Goal: Information Seeking & Learning: Learn about a topic

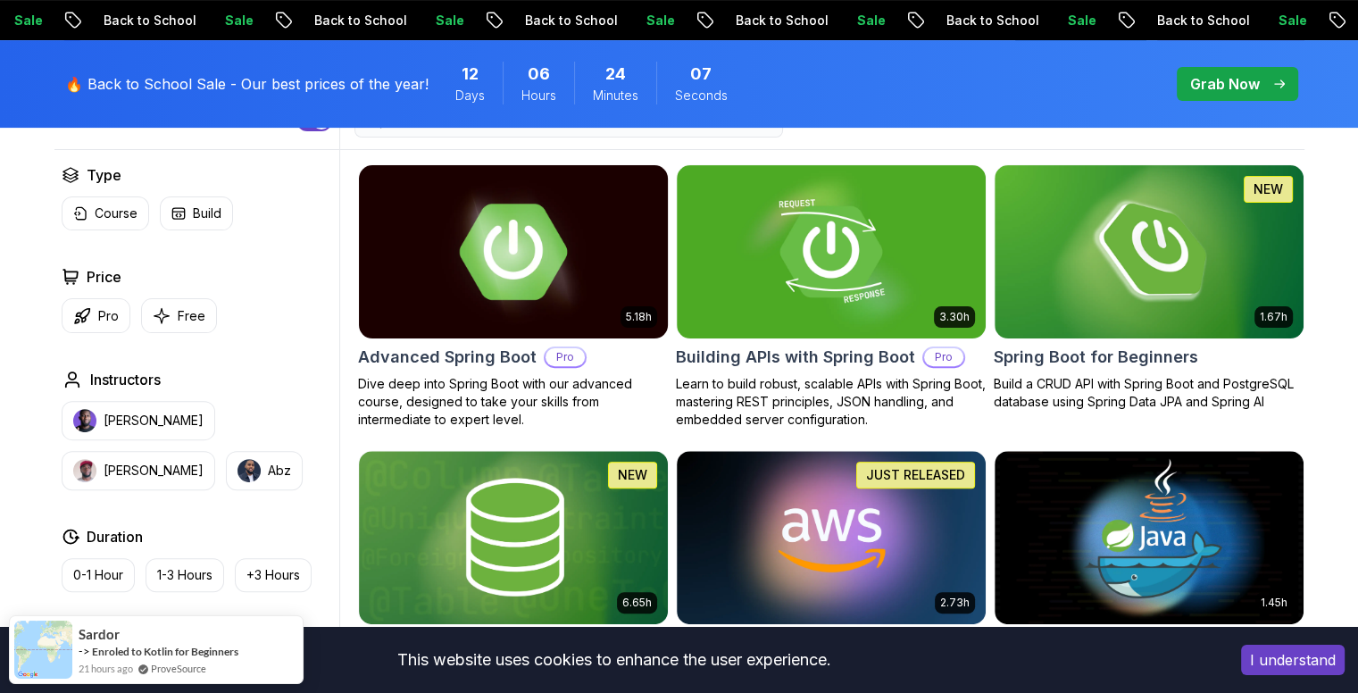
scroll to position [486, 0]
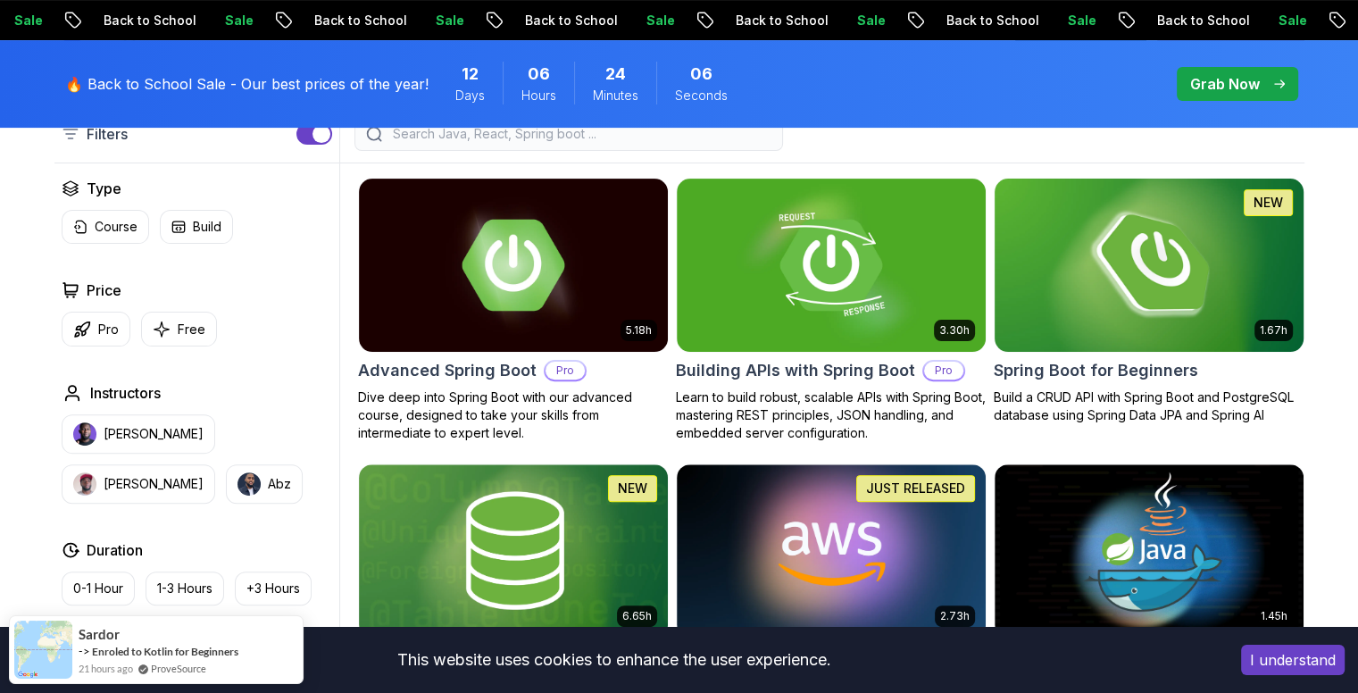
click at [1197, 356] on div "1.67h NEW Spring Boot for Beginners Build a CRUD API with Spring Boot and Postg…" at bounding box center [1149, 301] width 311 height 246
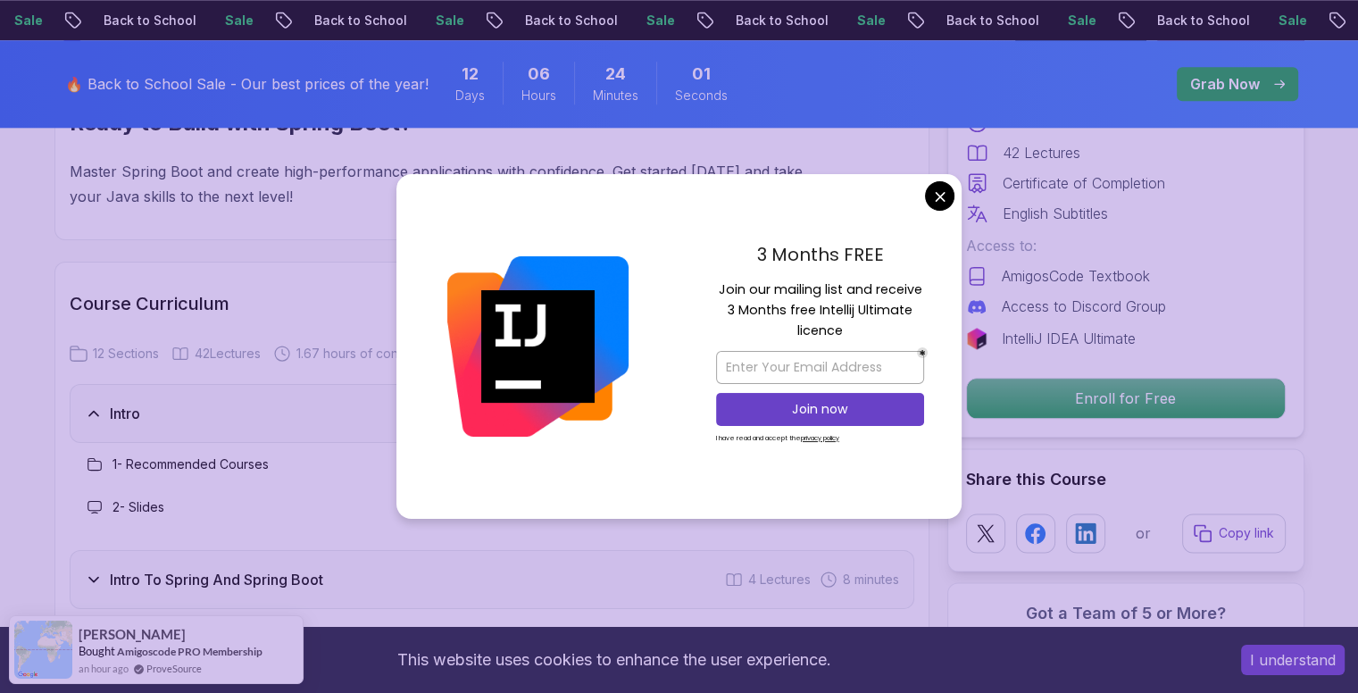
scroll to position [2111, 0]
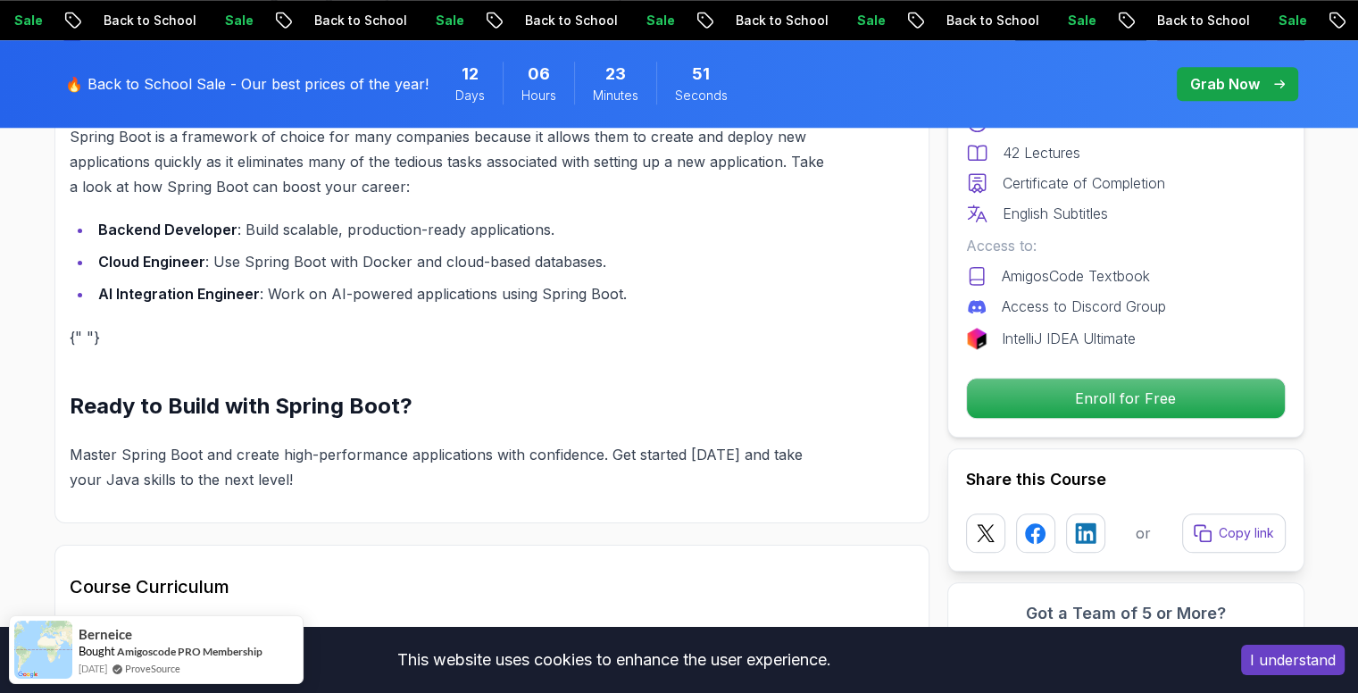
scroll to position [1809, 0]
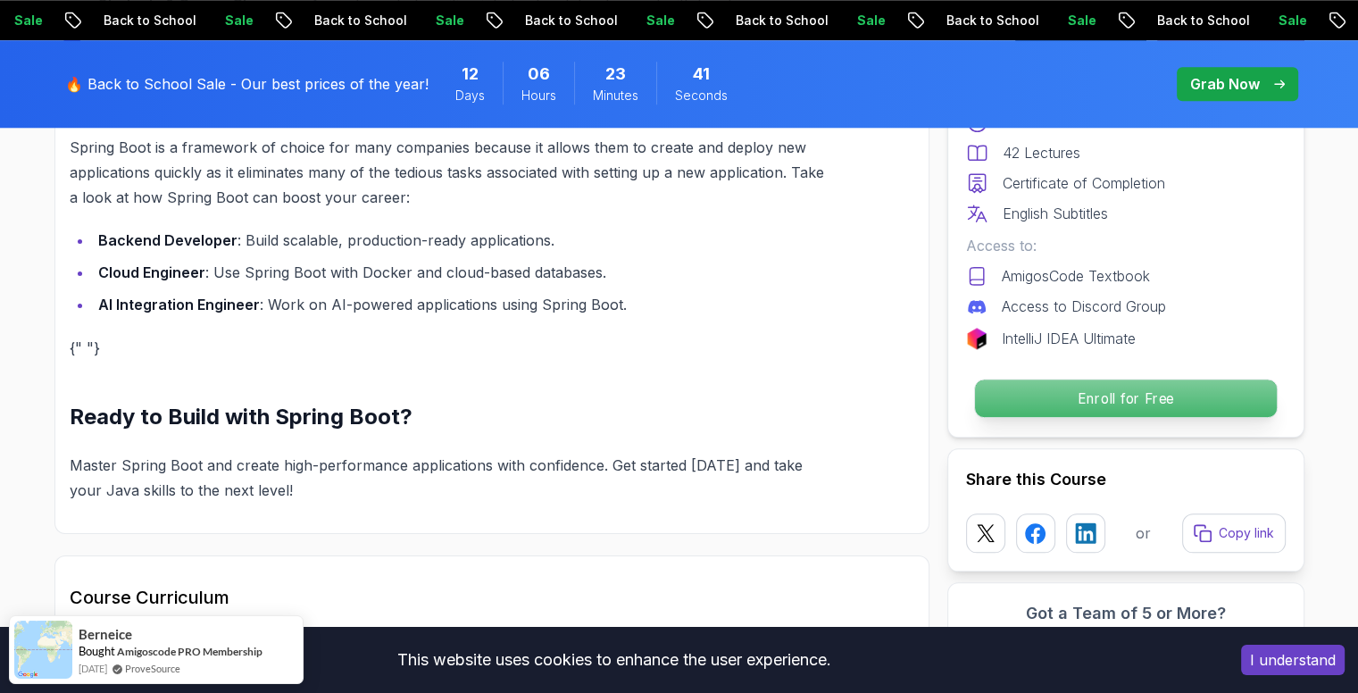
click at [1022, 393] on p "Enroll for Free" at bounding box center [1125, 398] width 302 height 38
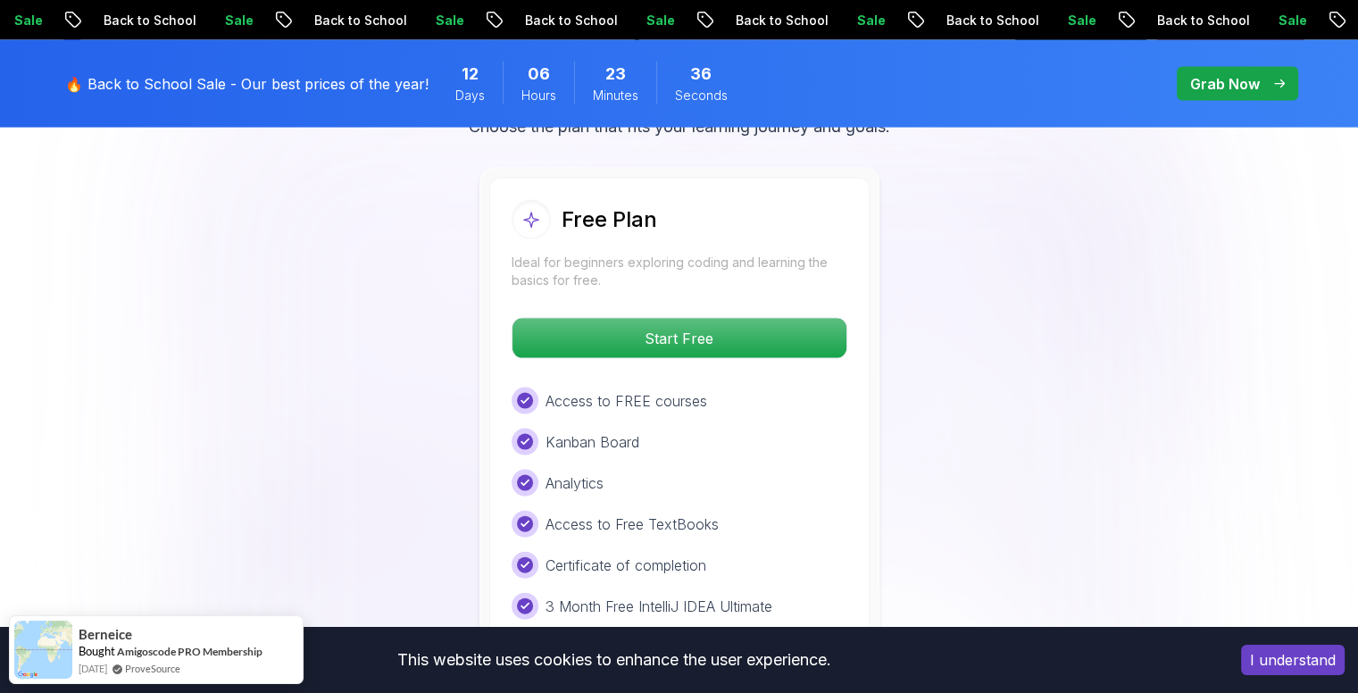
scroll to position [3764, 0]
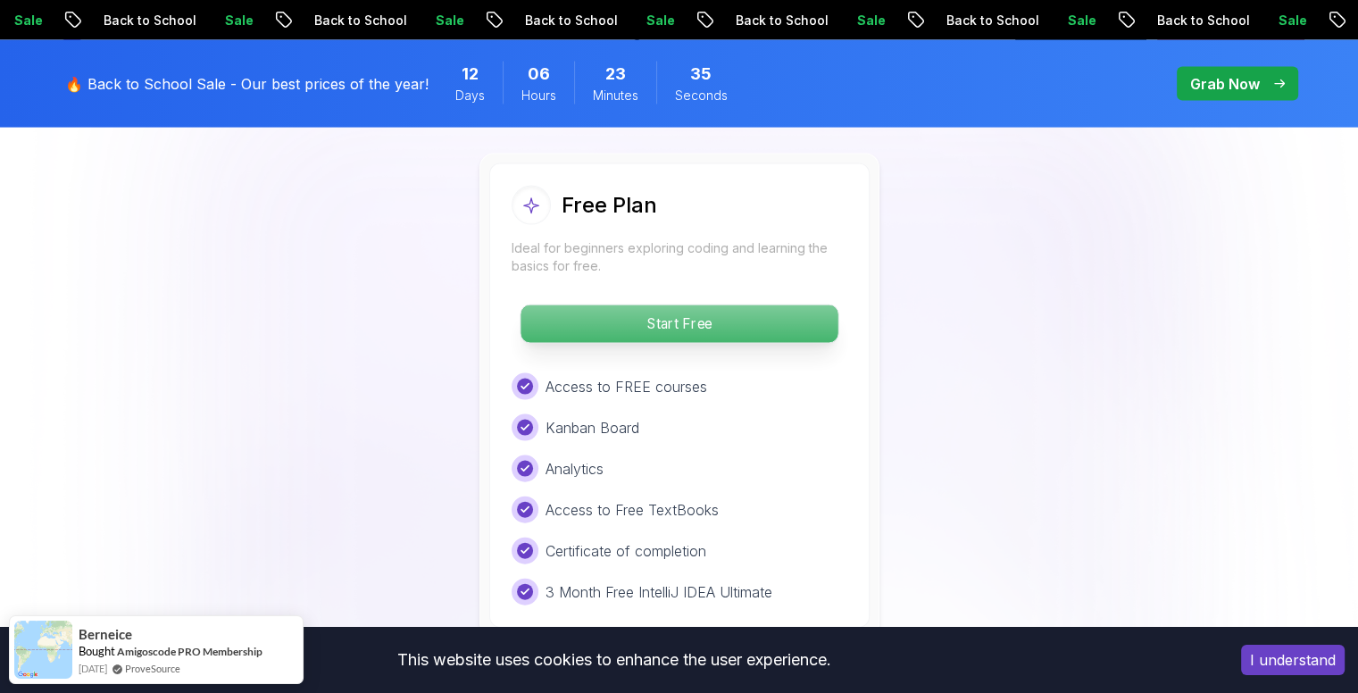
click at [632, 305] on p "Start Free" at bounding box center [679, 324] width 317 height 38
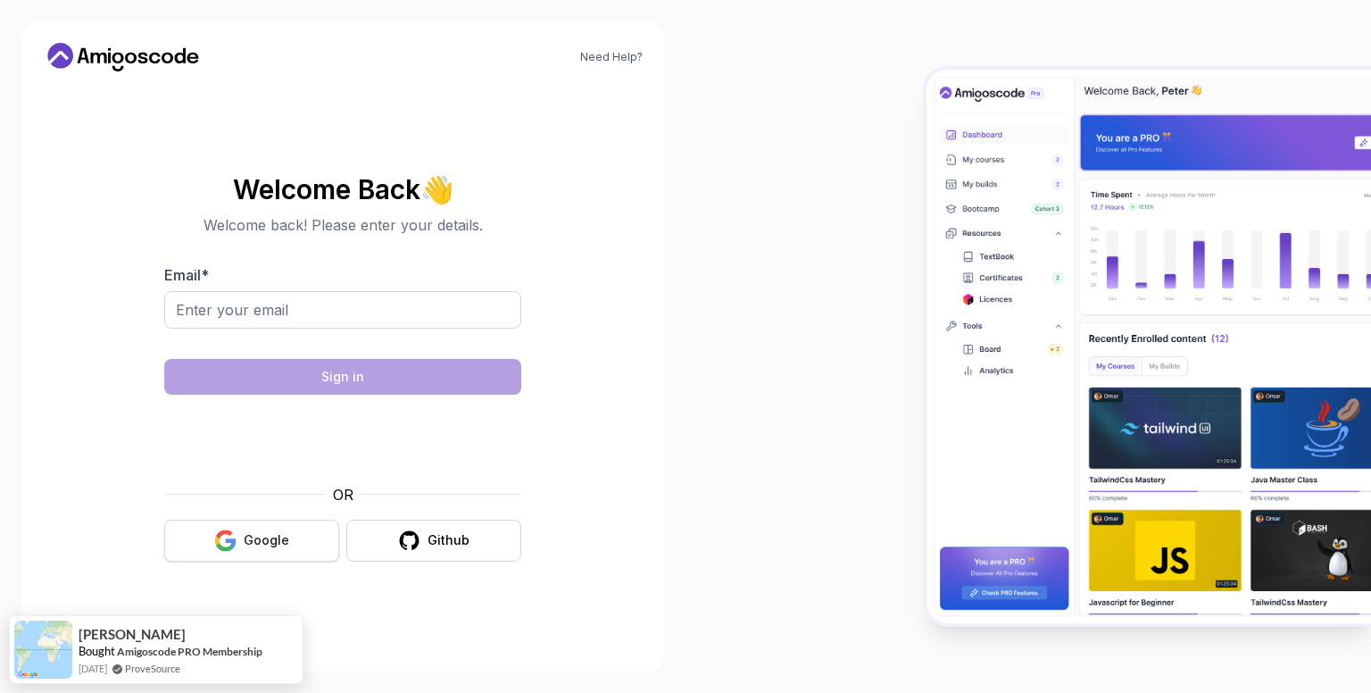
click at [219, 546] on icon "button" at bounding box center [224, 546] width 17 height 9
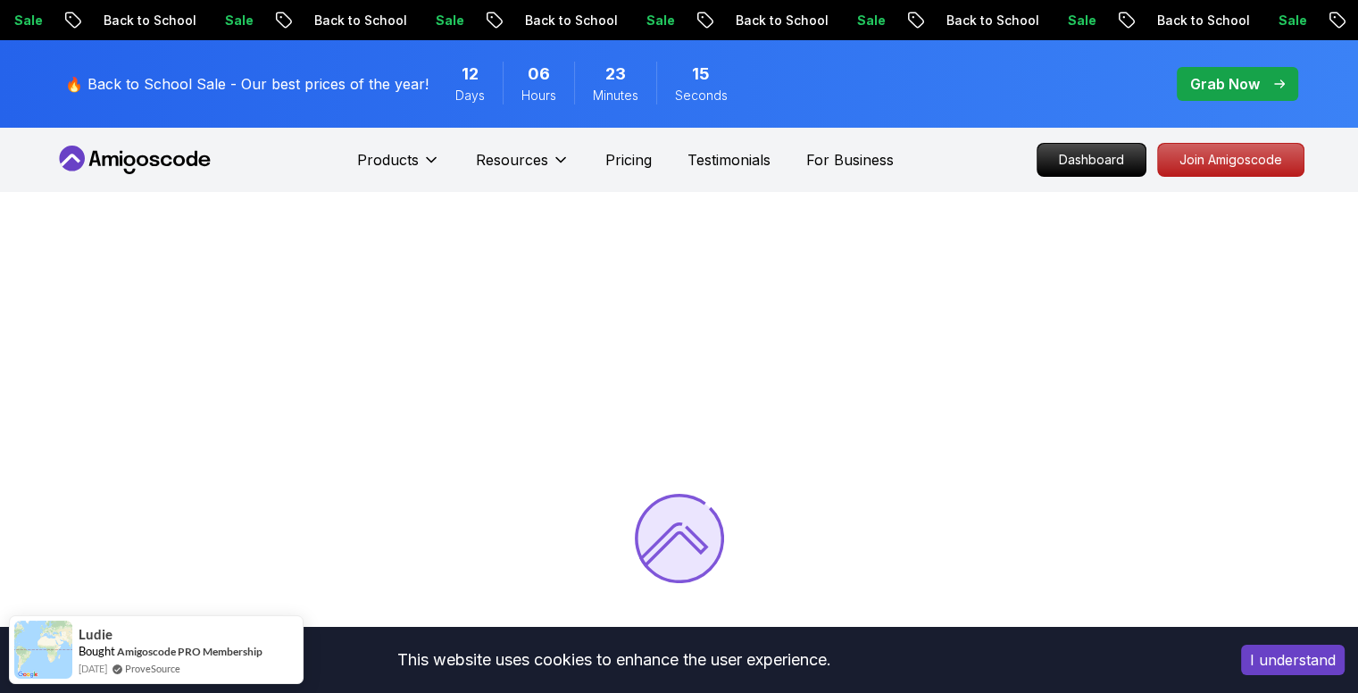
click at [1313, 648] on button "I understand" at bounding box center [1293, 660] width 104 height 30
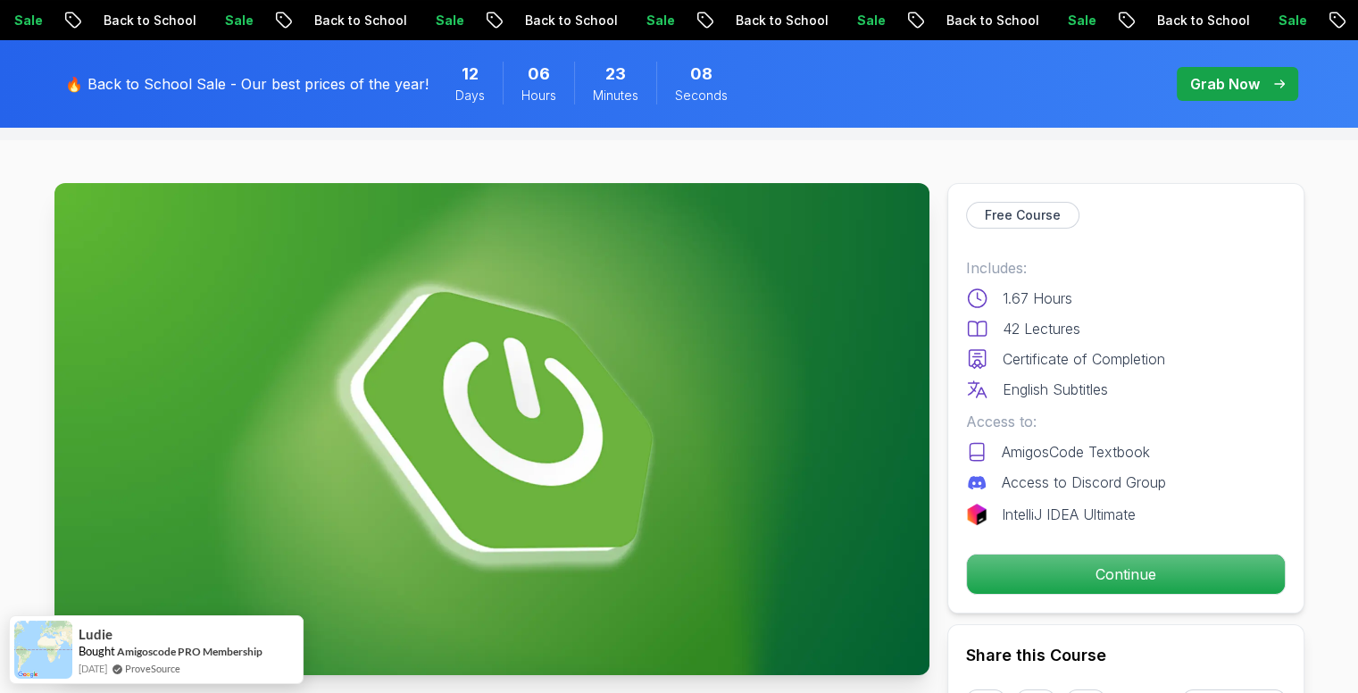
scroll to position [74, 0]
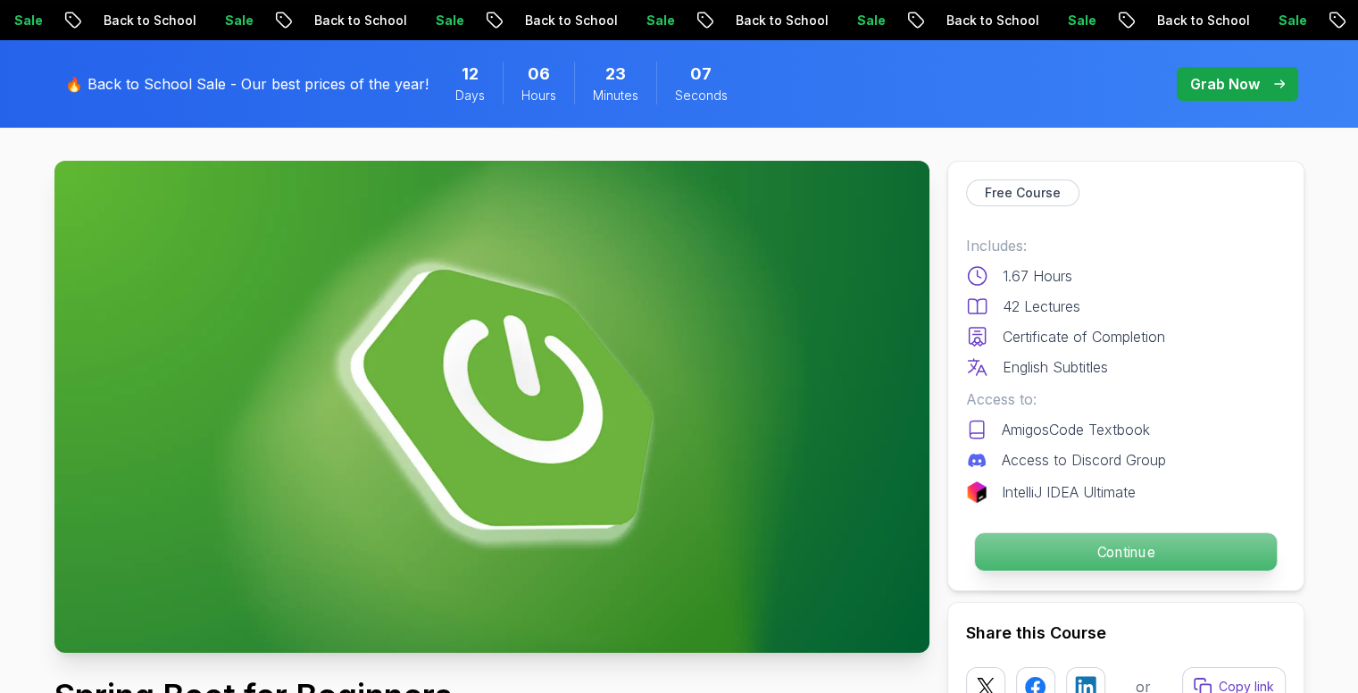
click at [1128, 561] on p "Continue" at bounding box center [1125, 552] width 302 height 38
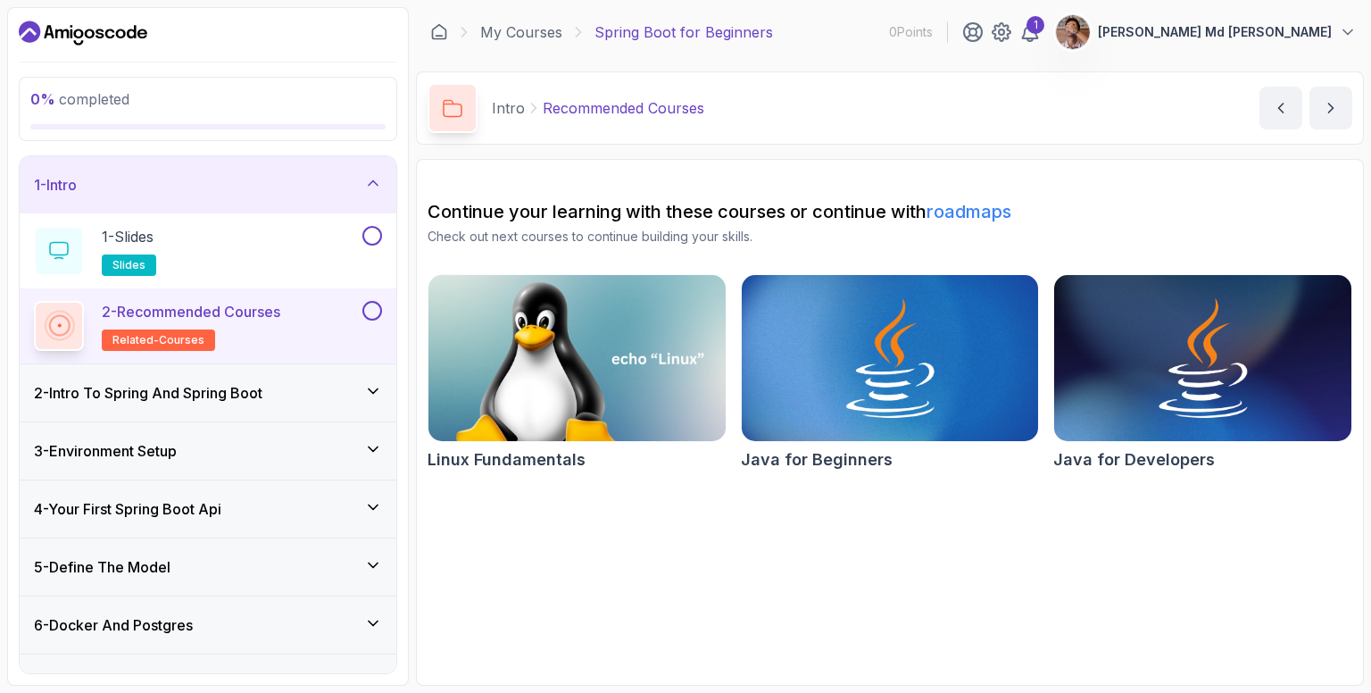
click at [309, 387] on div "2 - Intro To Spring And Spring Boot" at bounding box center [208, 392] width 348 height 21
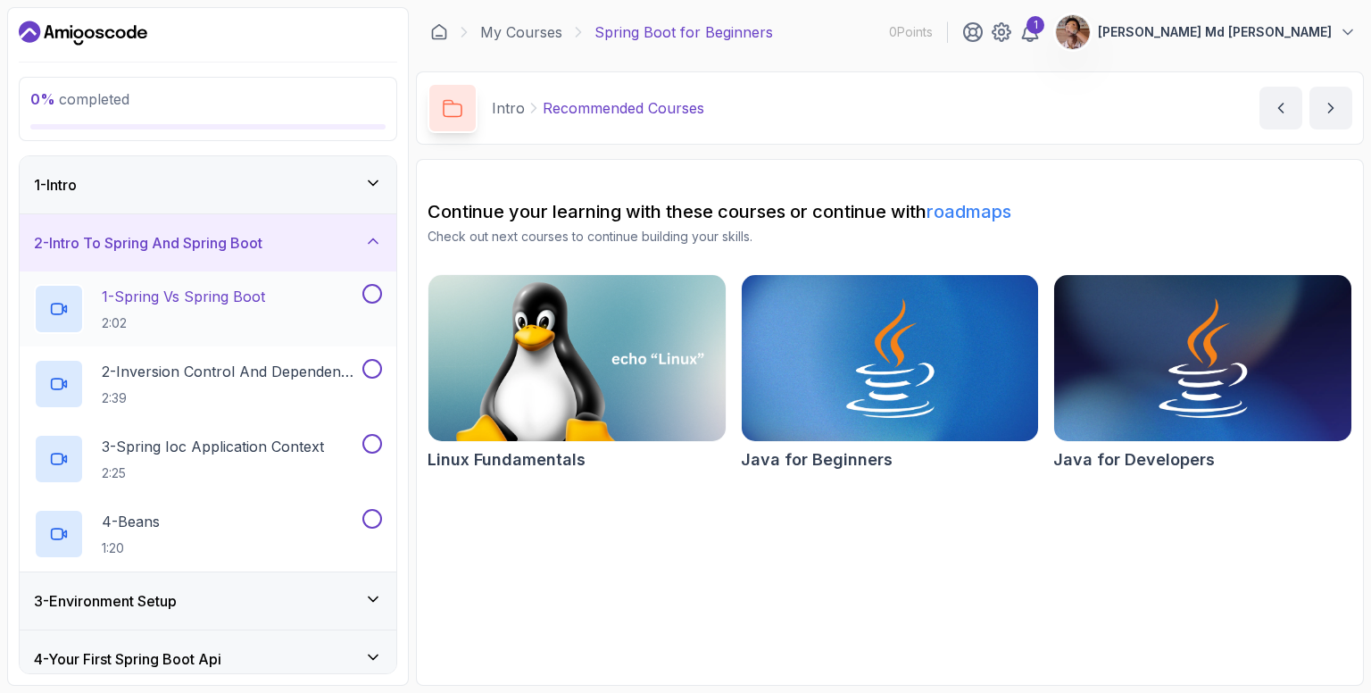
click at [196, 307] on h2 "1 - Spring Vs Spring Boot 2:02" at bounding box center [183, 309] width 163 height 46
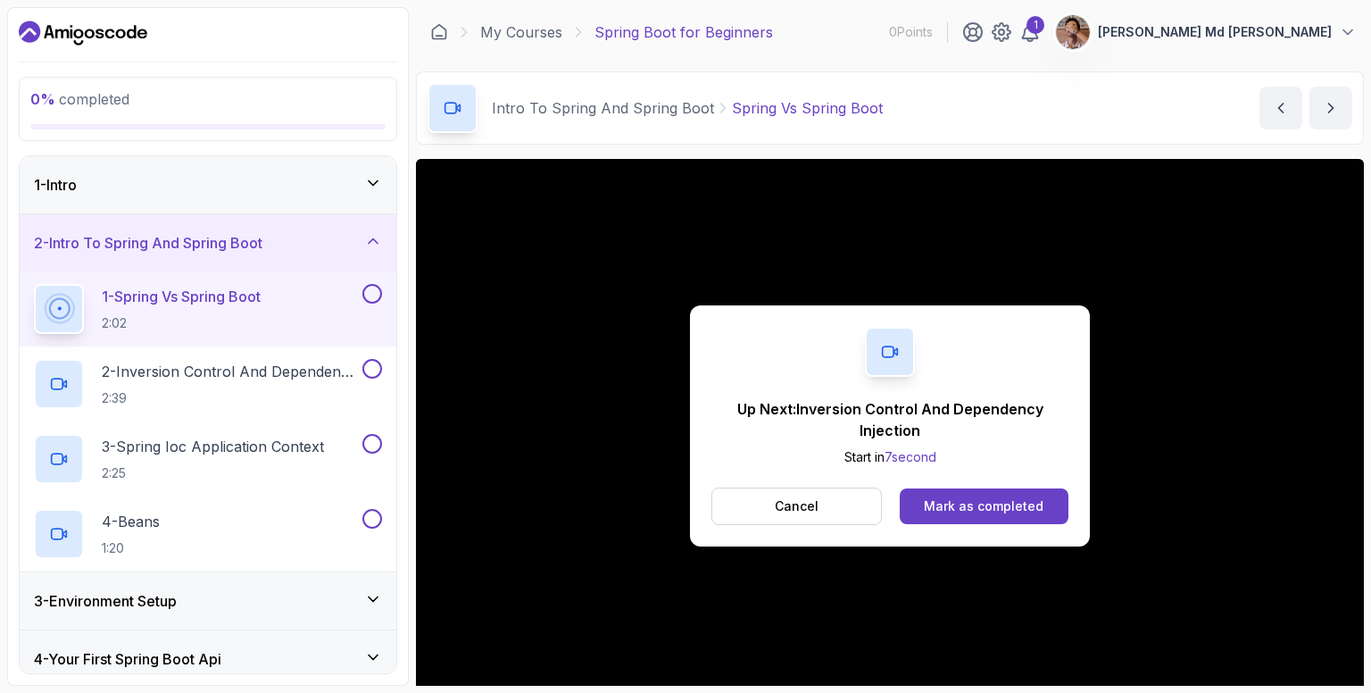
click at [34, 284] on button "1 - Spring Vs Spring Boot 2:02" at bounding box center [208, 309] width 348 height 50
click at [34, 359] on button "2 - Inversion Control And Dependency Injection 2:39" at bounding box center [208, 384] width 348 height 50
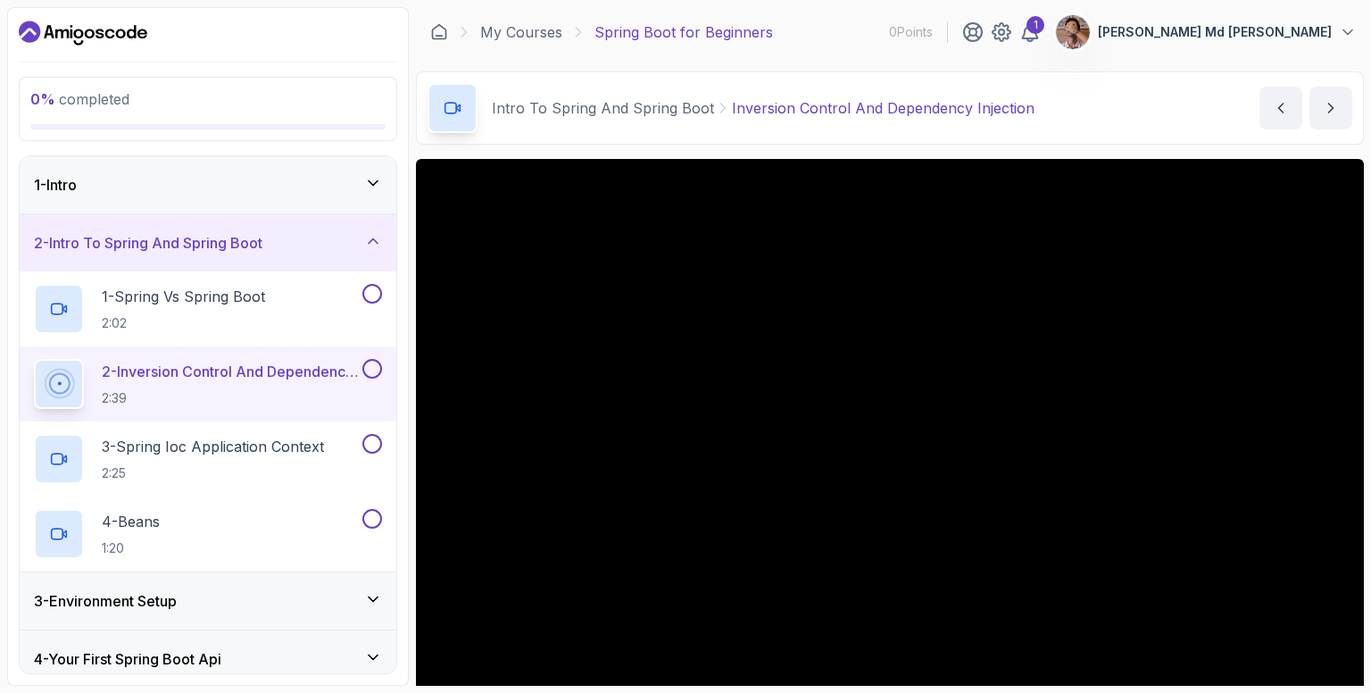
click at [34, 359] on button "2 - Inversion Control And Dependency Injection 2:39" at bounding box center [208, 384] width 348 height 50
